Goal: Navigation & Orientation: Understand site structure

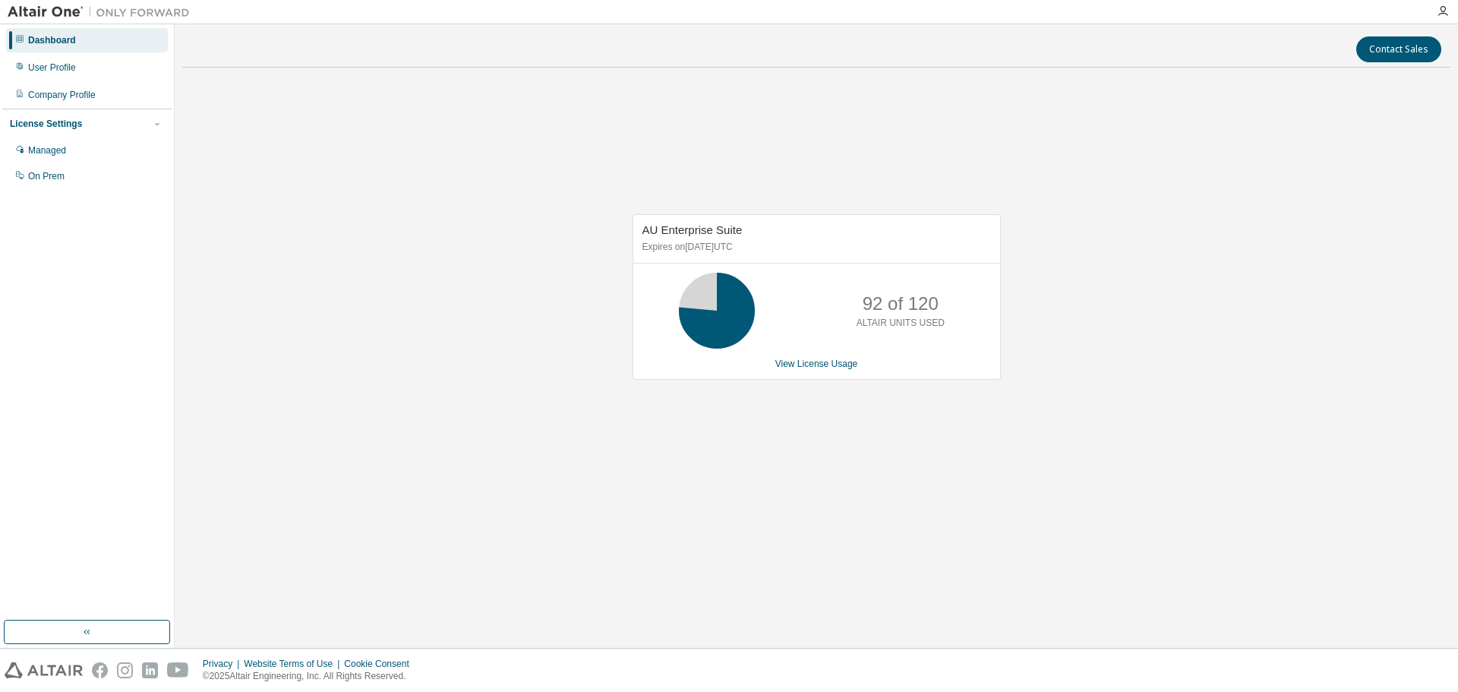
click at [923, 371] on div "AU Enterprise Suite Expires on [DATE] UTC 92 of 120 ALTAIR UNITS USED View Lice…" at bounding box center [817, 297] width 368 height 166
